Goal: Book appointment/travel/reservation

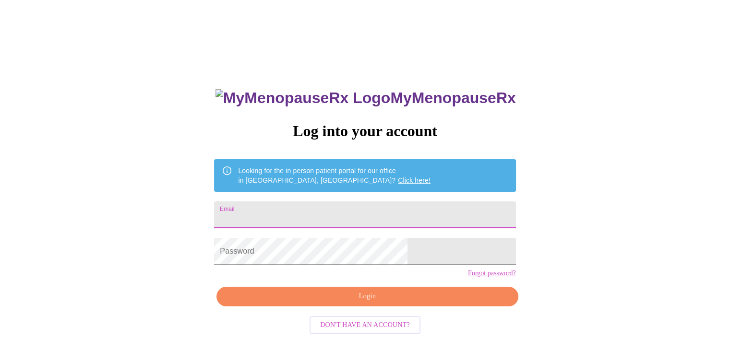
click at [294, 216] on input "Email" at bounding box center [364, 215] width 301 height 27
click at [303, 219] on input "Email" at bounding box center [364, 215] width 301 height 27
paste input "CasadeMaranville@att.net"
type input "CasadeMaranville@att.net"
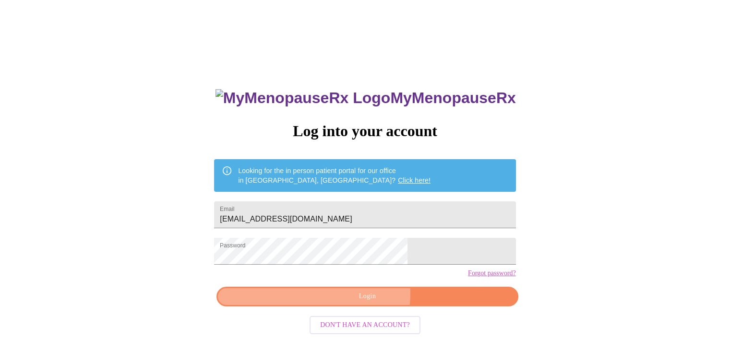
click at [341, 303] on span "Login" at bounding box center [366, 297] width 279 height 12
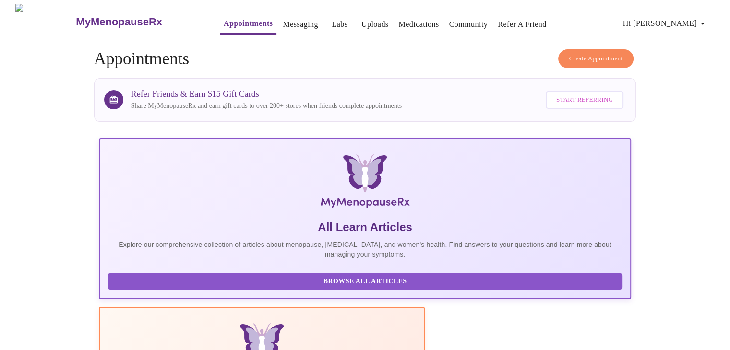
click at [684, 23] on span "Hi Cecilia R." at bounding box center [665, 23] width 85 height 13
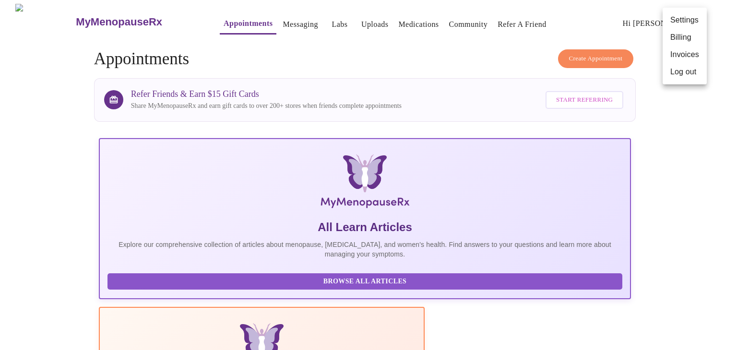
click at [689, 36] on li "Billing" at bounding box center [685, 37] width 44 height 17
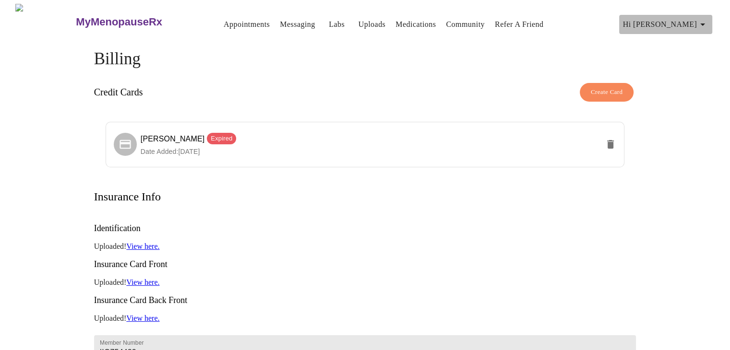
click at [704, 22] on icon "button" at bounding box center [703, 25] width 12 height 12
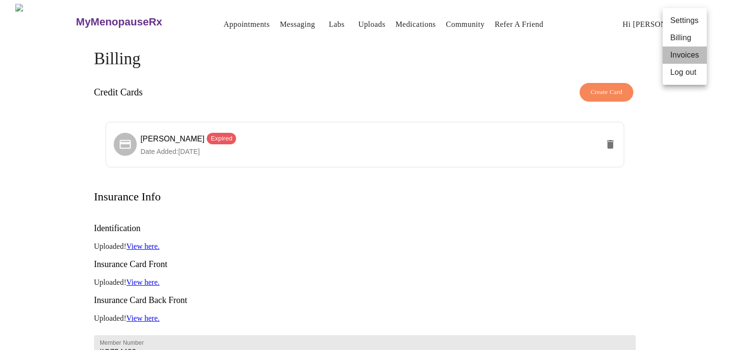
click at [683, 54] on li "Invoices" at bounding box center [685, 55] width 44 height 17
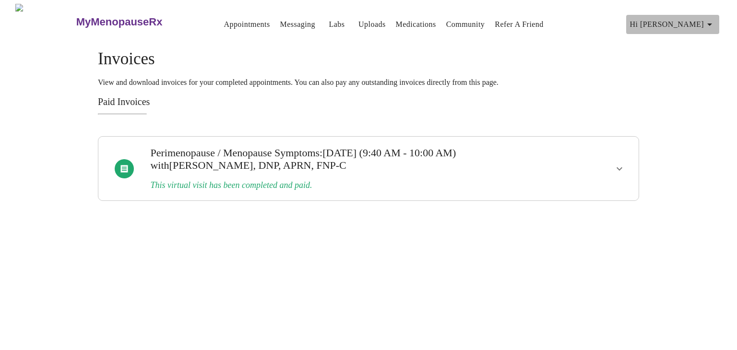
click at [715, 21] on icon "button" at bounding box center [710, 25] width 12 height 12
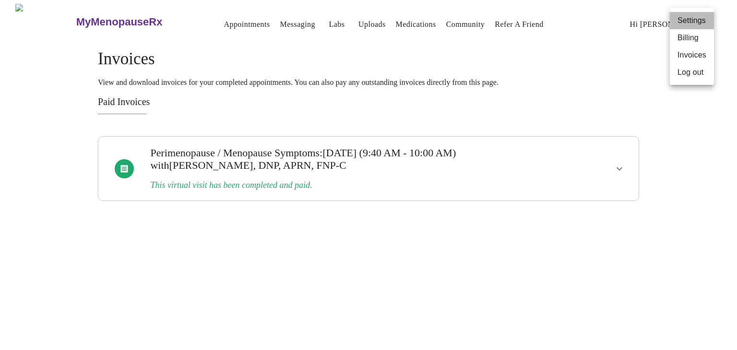
click at [697, 24] on li "Settings" at bounding box center [692, 20] width 44 height 17
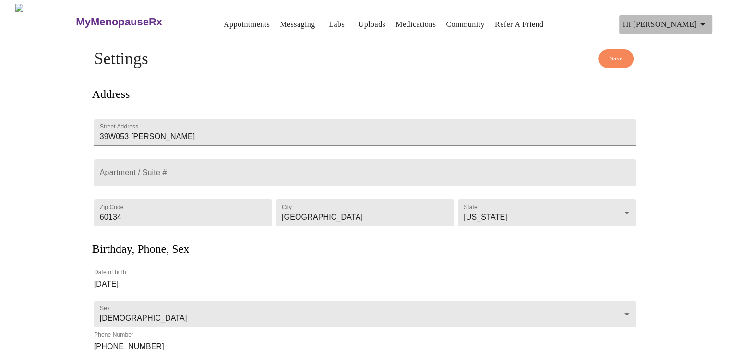
click at [703, 20] on icon "button" at bounding box center [703, 25] width 12 height 12
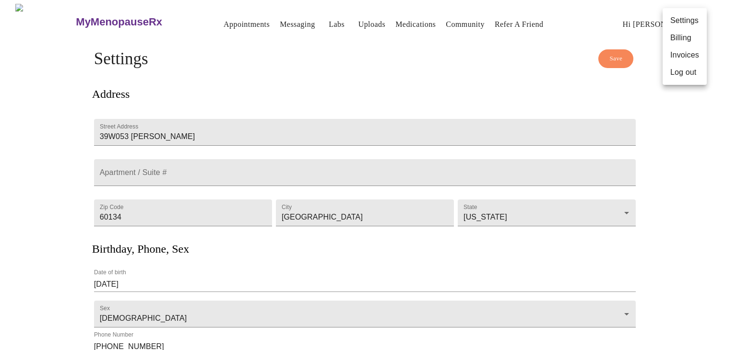
click at [691, 33] on li "Billing" at bounding box center [685, 37] width 44 height 17
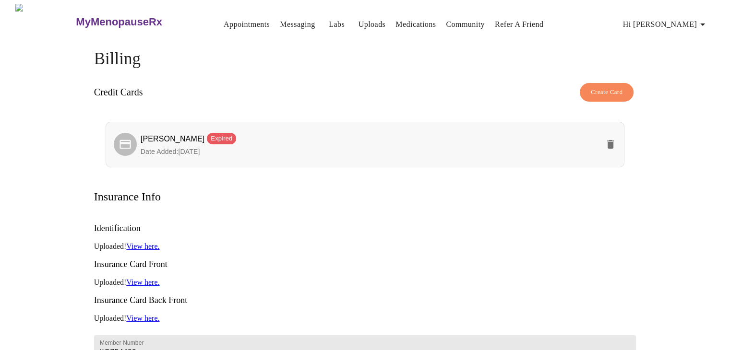
click at [318, 141] on span "Cecilia R Maranville Expired" at bounding box center [370, 140] width 459 height 14
click at [227, 137] on span "Expired" at bounding box center [221, 139] width 29 height 10
click at [126, 141] on icon at bounding box center [125, 144] width 13 height 13
click at [145, 148] on span "Date Added: 05-12-2025" at bounding box center [170, 152] width 59 height 8
click at [175, 135] on span "Cecilia R Maranville Expired" at bounding box center [189, 139] width 96 height 8
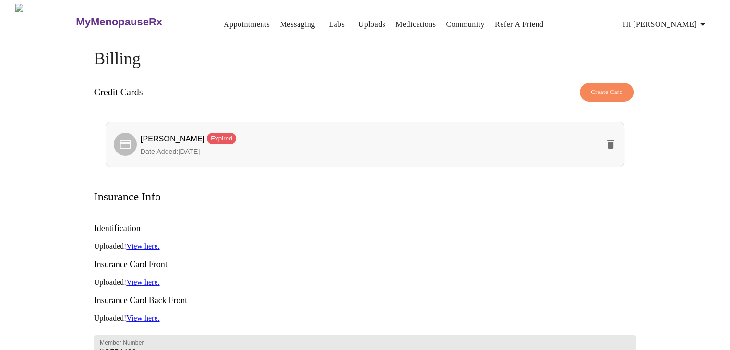
click at [220, 134] on span "Expired" at bounding box center [221, 139] width 29 height 10
click at [224, 134] on span "Expired" at bounding box center [221, 139] width 29 height 10
click at [227, 137] on span "Expired" at bounding box center [221, 139] width 29 height 10
click at [230, 142] on span "Cecilia R Maranville Expired" at bounding box center [370, 140] width 459 height 14
click at [614, 91] on span "Create Card" at bounding box center [607, 92] width 32 height 11
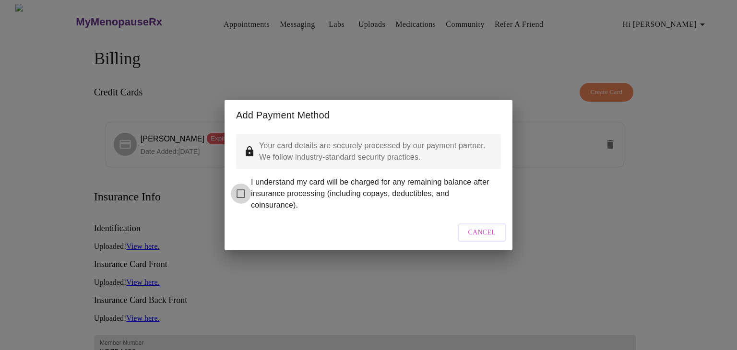
click at [245, 190] on input "I understand my card will be charged for any remaining balance after insurance …" at bounding box center [241, 194] width 20 height 20
checkbox input "true"
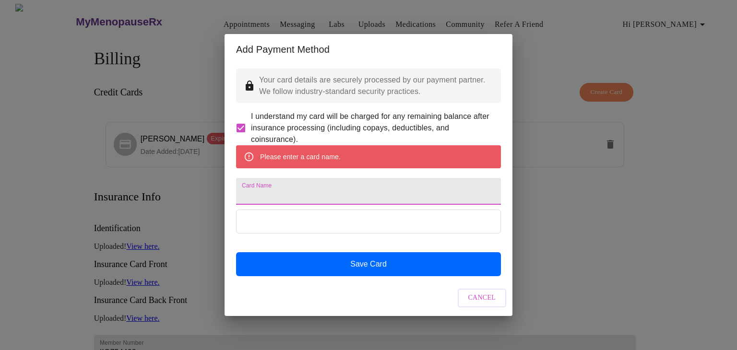
click at [332, 194] on input "Card Name" at bounding box center [368, 191] width 265 height 27
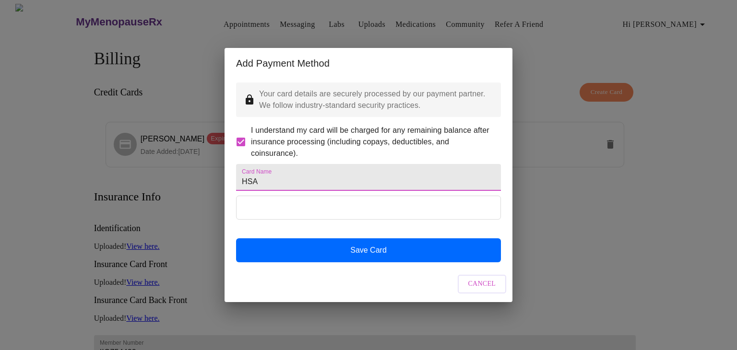
type input "HSA"
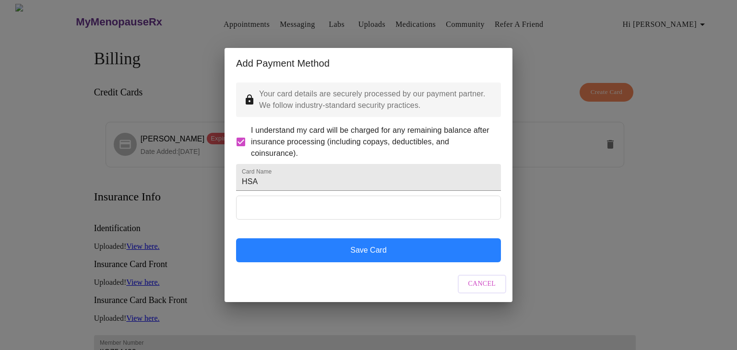
click at [364, 262] on button "Save Card" at bounding box center [368, 250] width 265 height 24
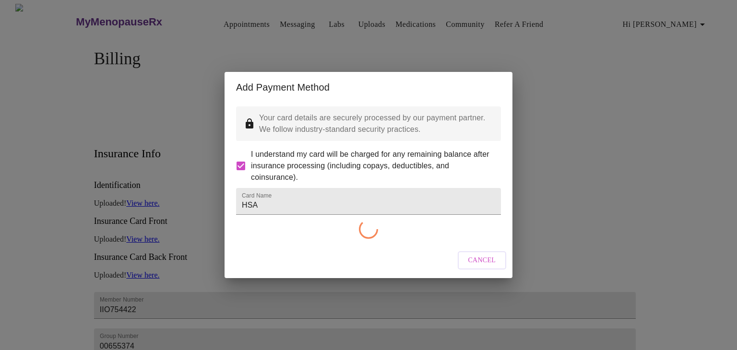
checkbox input "false"
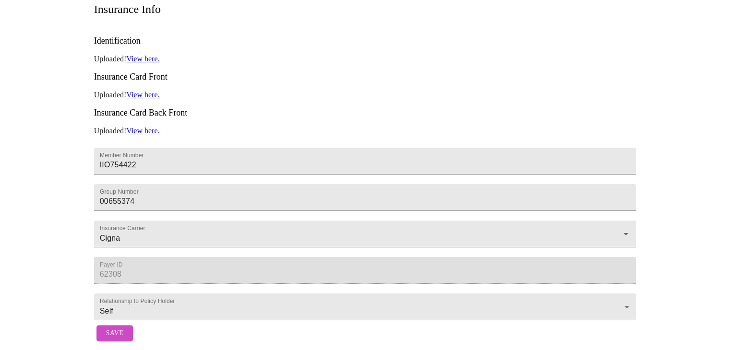
scroll to position [255, 0]
click at [113, 328] on span "Save" at bounding box center [114, 334] width 17 height 12
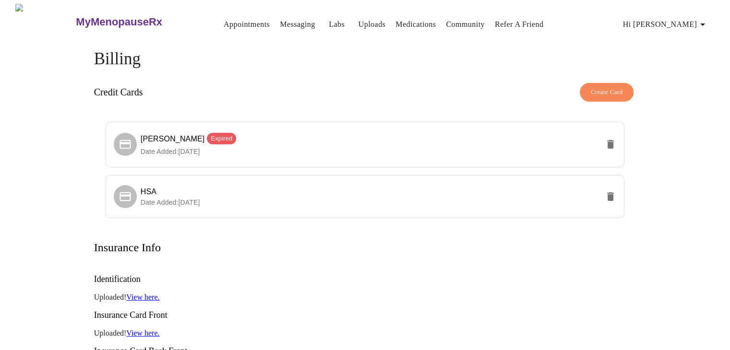
click at [675, 18] on span "Hi Cecilia R." at bounding box center [665, 24] width 85 height 13
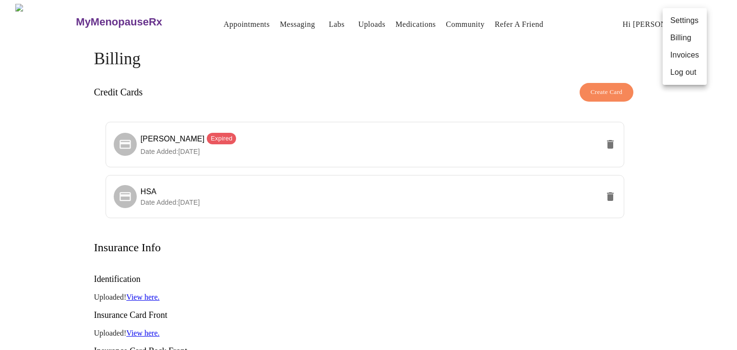
click at [208, 20] on div at bounding box center [368, 175] width 737 height 350
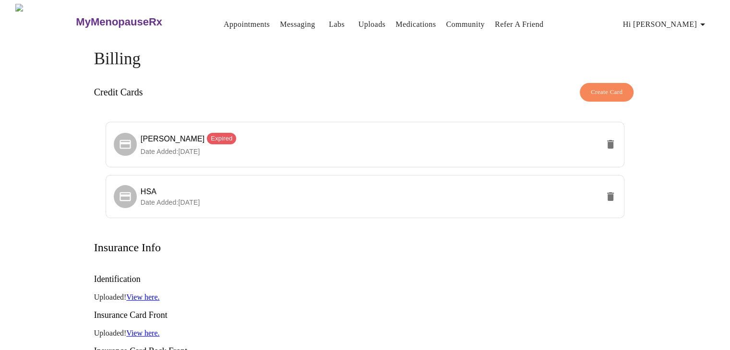
click at [116, 20] on h3 "MyMenopauseRx" at bounding box center [119, 22] width 86 height 12
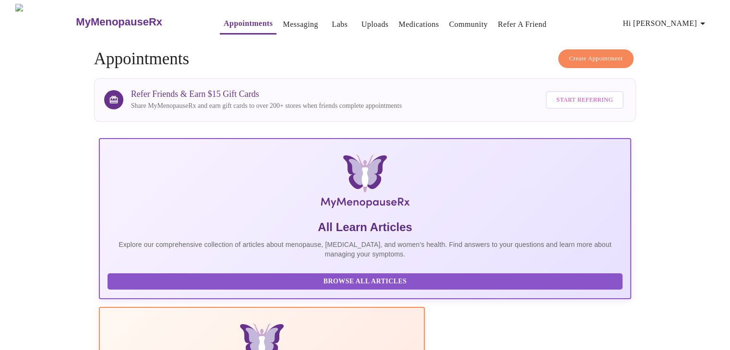
click at [572, 54] on span "Create Appointment" at bounding box center [596, 58] width 54 height 11
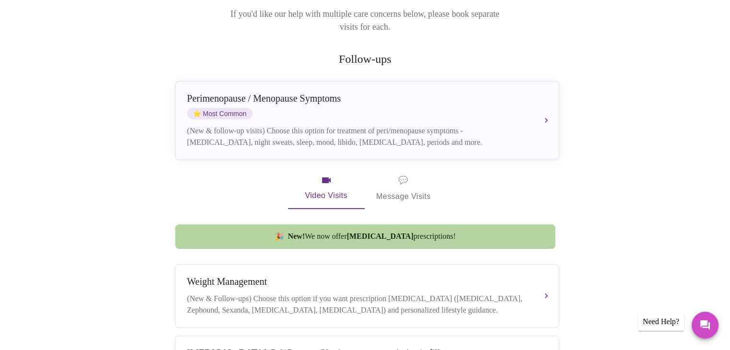
scroll to position [144, 0]
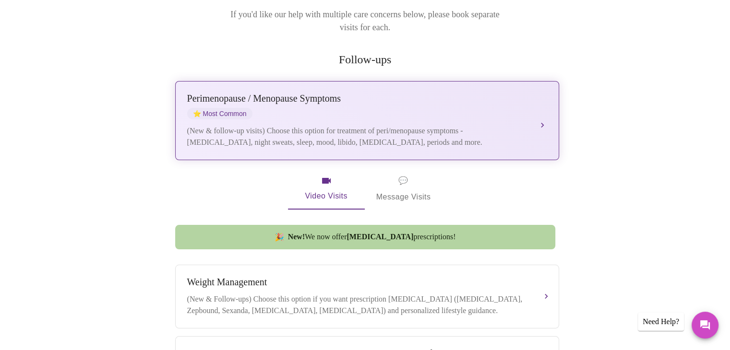
click at [534, 123] on div "Perimenopause / Menopause Symptoms ⭐ Most Common (New & follow-up visits) Choos…" at bounding box center [367, 120] width 360 height 55
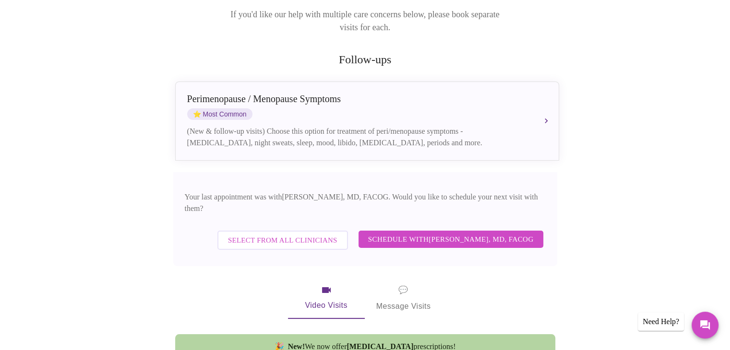
click at [439, 233] on span "Schedule with Dr. Heather Krantz, MD, FACOG" at bounding box center [451, 239] width 166 height 12
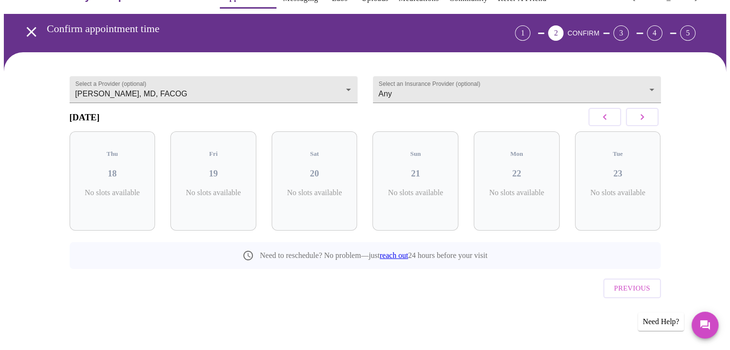
scroll to position [10, 0]
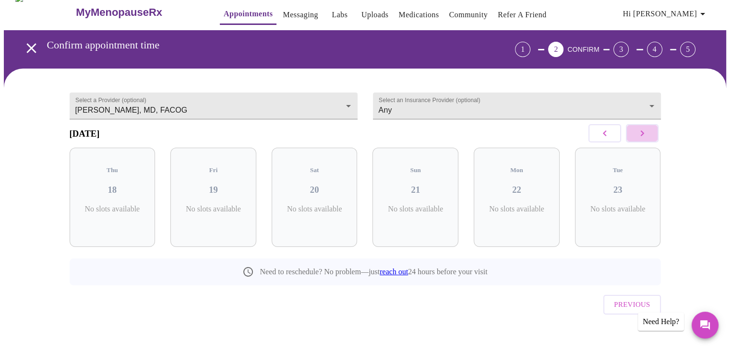
click at [641, 136] on icon "button" at bounding box center [641, 133] width 3 height 6
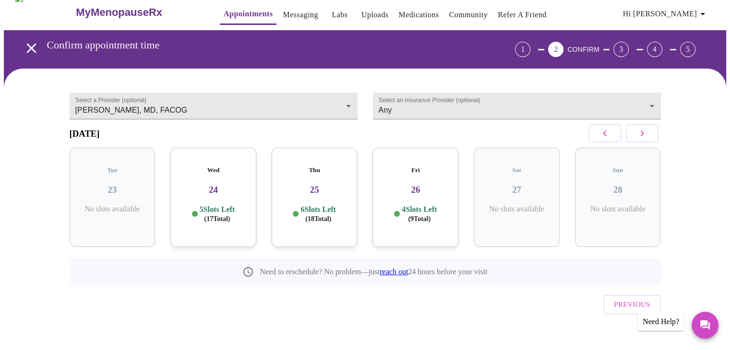
click at [289, 217] on div "6 Slots Left ( 18 Total)" at bounding box center [314, 214] width 71 height 19
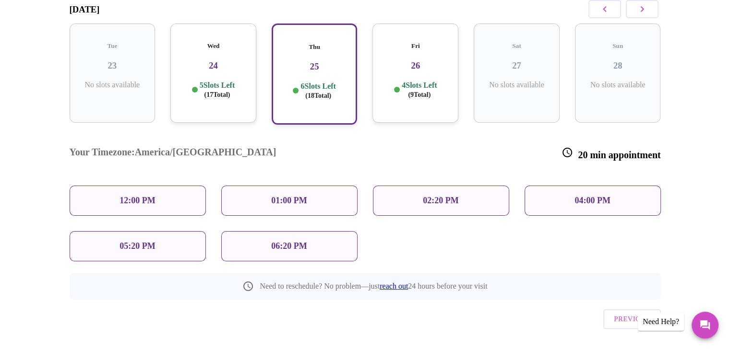
scroll to position [136, 0]
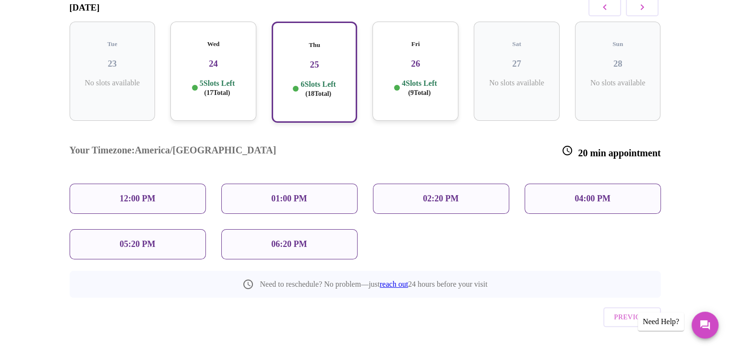
click at [216, 89] on span "( 17 Total)" at bounding box center [217, 92] width 26 height 7
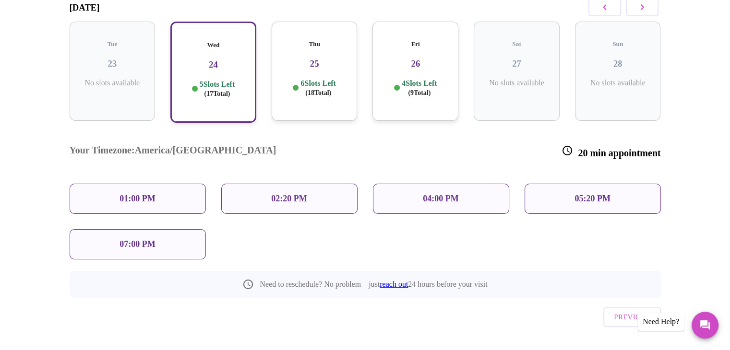
click at [319, 79] on p "6 Slots Left ( 18 Total)" at bounding box center [317, 88] width 35 height 19
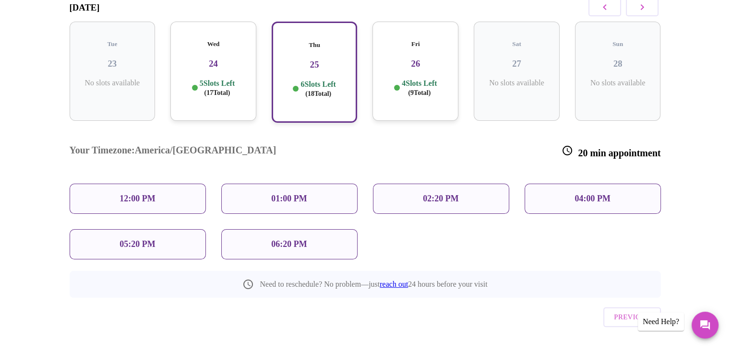
click at [160, 184] on div "12:00 PM" at bounding box center [138, 199] width 136 height 30
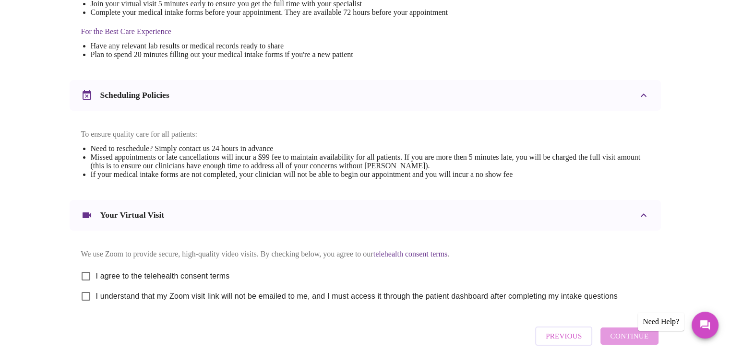
scroll to position [336, 0]
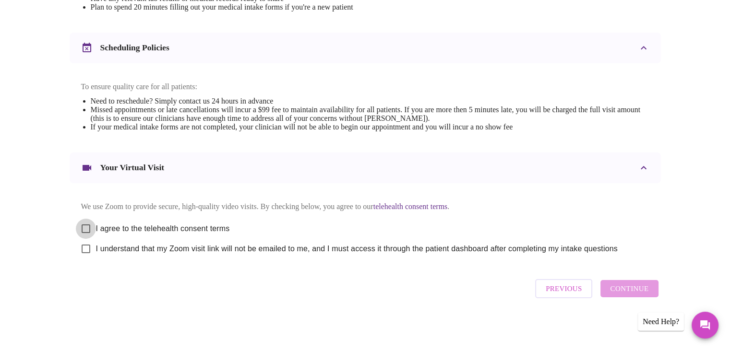
click at [83, 232] on input "I agree to the telehealth consent terms" at bounding box center [86, 229] width 20 height 20
checkbox input "true"
click at [84, 259] on input "I understand that my Zoom visit link will not be emailed to me, and I must acce…" at bounding box center [86, 249] width 20 height 20
checkbox input "true"
click at [624, 295] on span "Continue" at bounding box center [629, 289] width 38 height 12
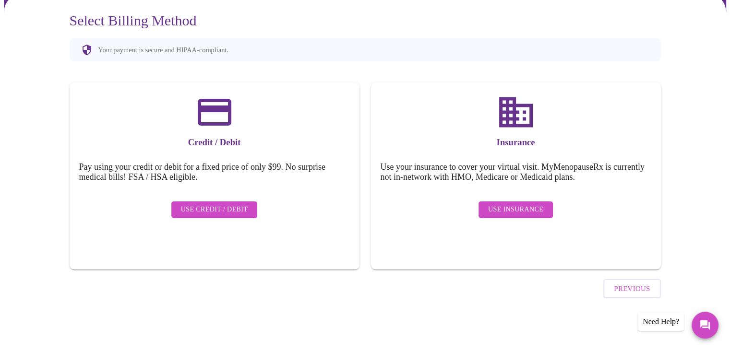
scroll to position [58, 0]
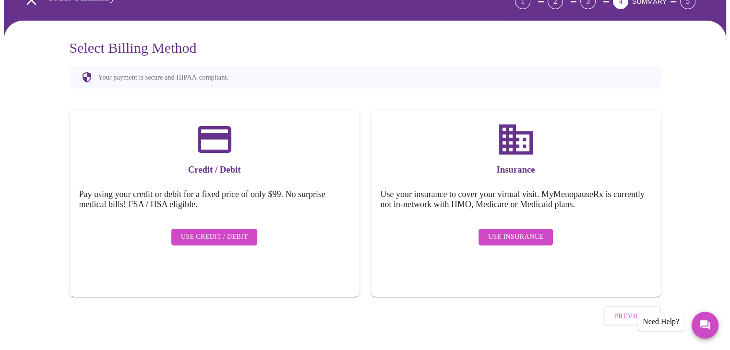
click at [513, 231] on span "Use Insurance" at bounding box center [515, 237] width 55 height 12
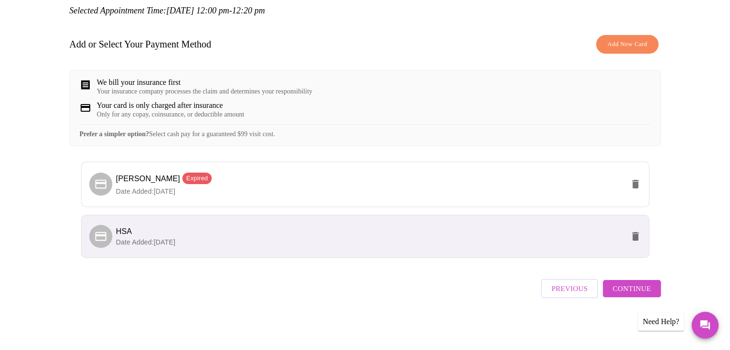
scroll to position [119, 0]
click at [612, 291] on button "Continue" at bounding box center [632, 288] width 58 height 17
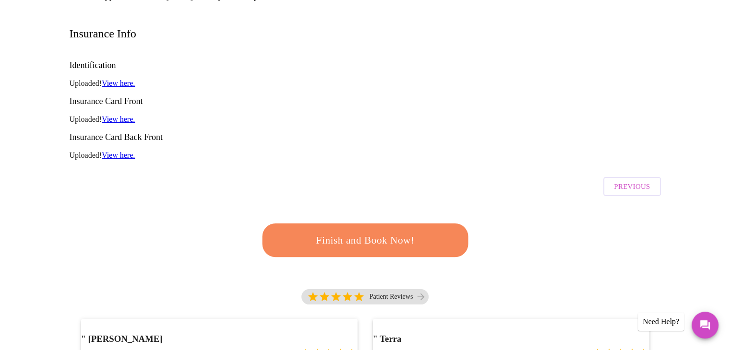
scroll to position [144, 0]
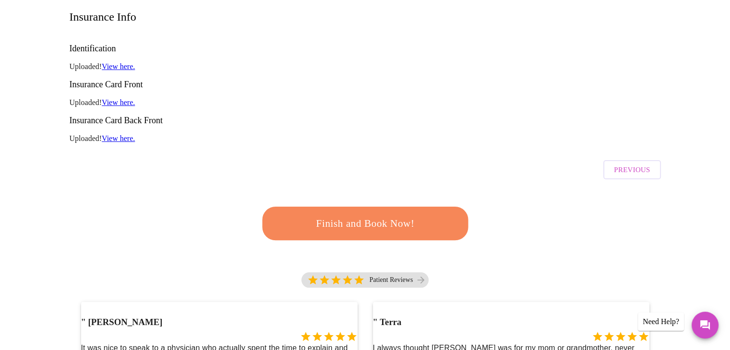
click at [398, 214] on span "Finish and Book Now!" at bounding box center [365, 223] width 178 height 18
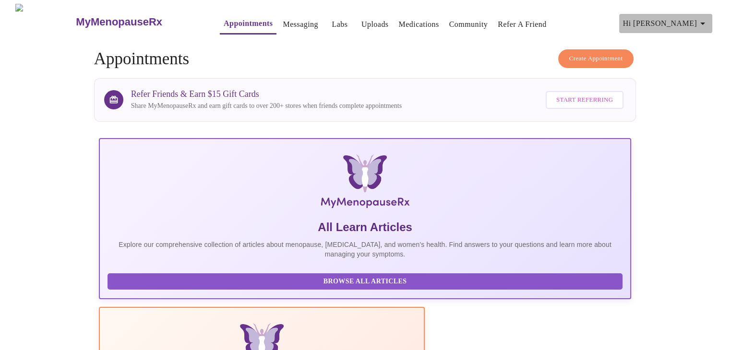
click at [701, 18] on icon "button" at bounding box center [703, 24] width 12 height 12
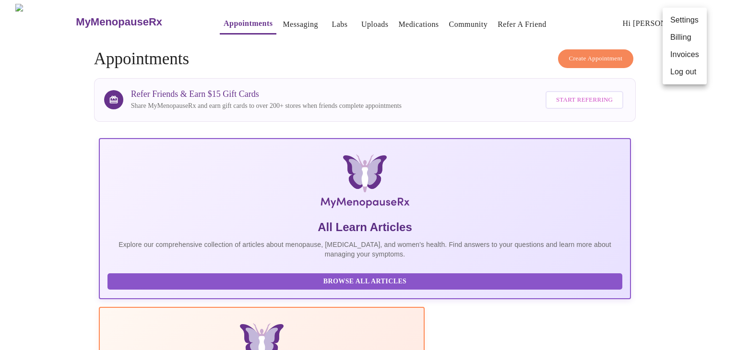
click at [679, 72] on li "Log out" at bounding box center [685, 71] width 44 height 17
